Goal: Transaction & Acquisition: Download file/media

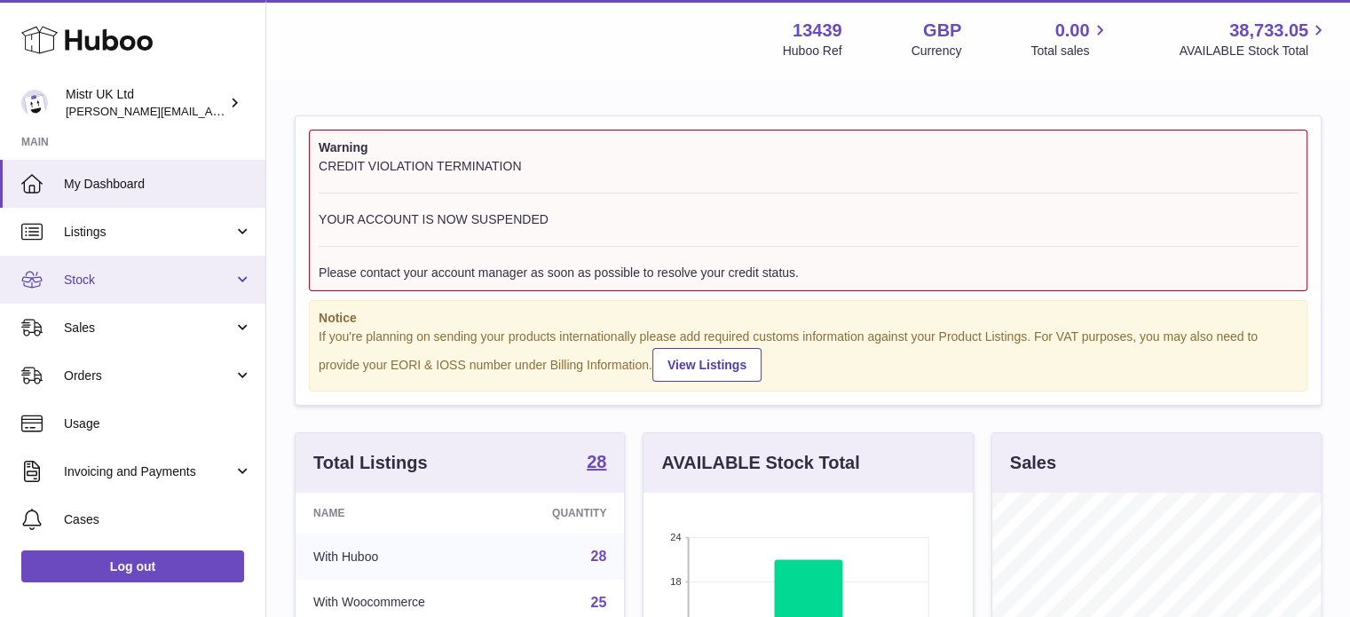
click at [127, 277] on span "Stock" at bounding box center [149, 280] width 170 height 17
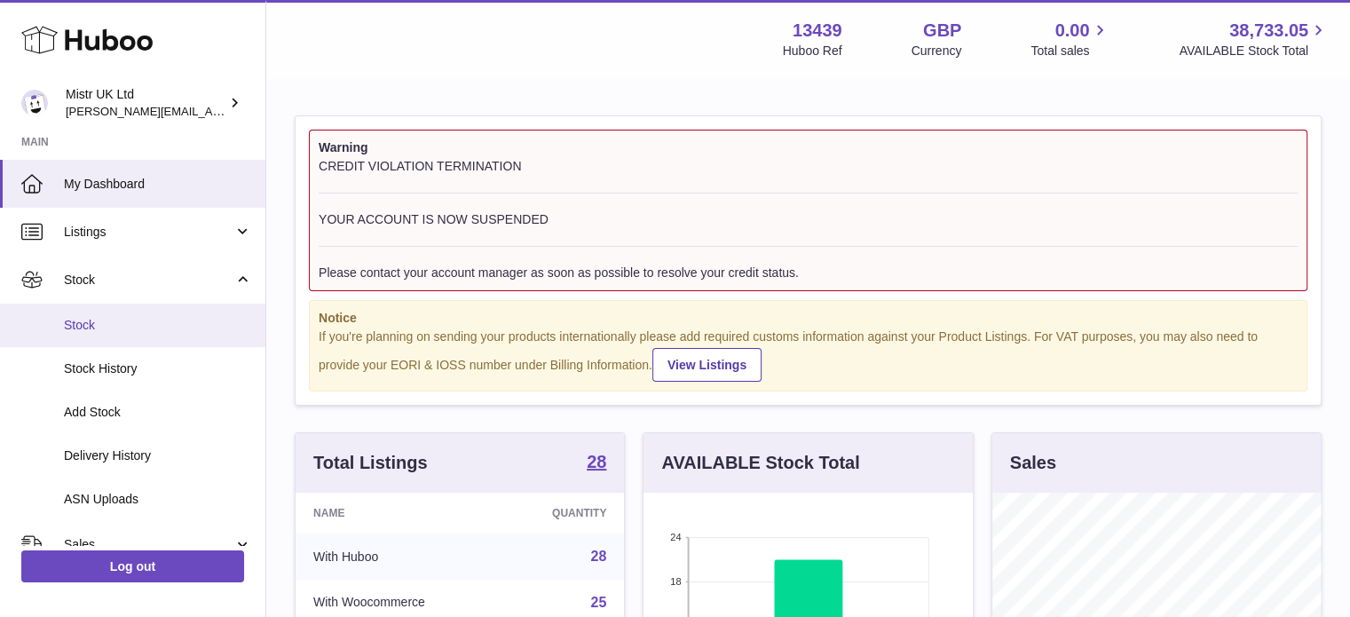
click at [99, 328] on span "Stock" at bounding box center [158, 325] width 188 height 17
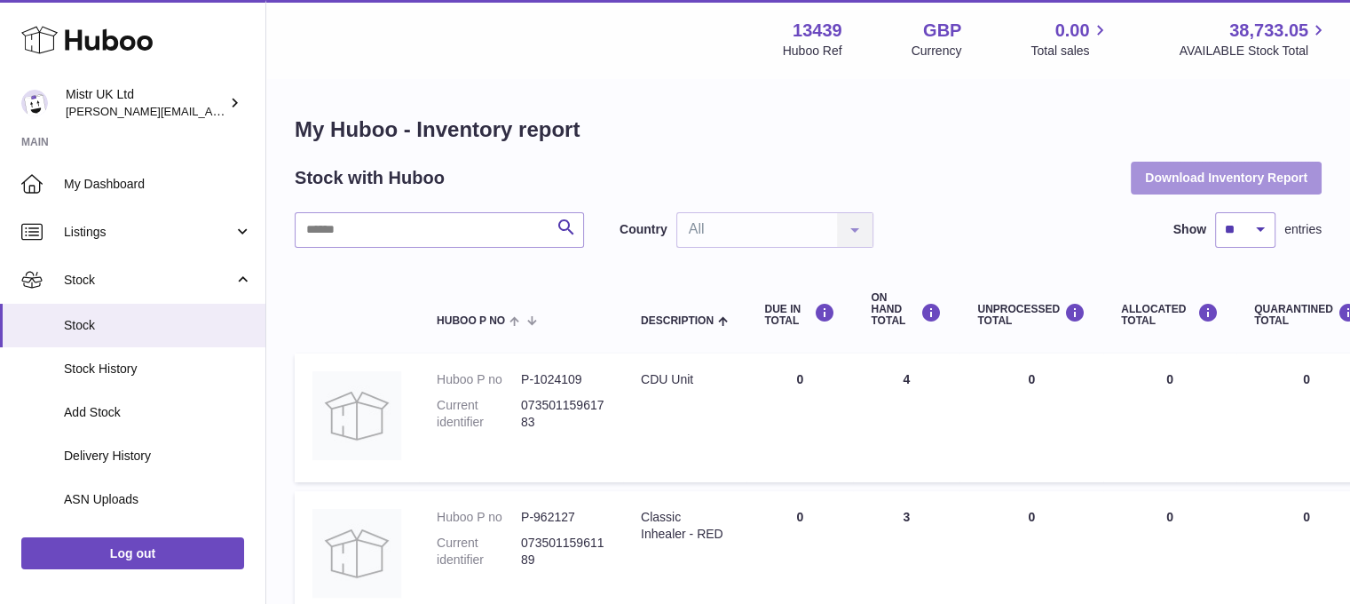
click at [1228, 180] on button "Download Inventory Report" at bounding box center [1226, 178] width 191 height 32
